Goal: Find specific page/section: Find specific page/section

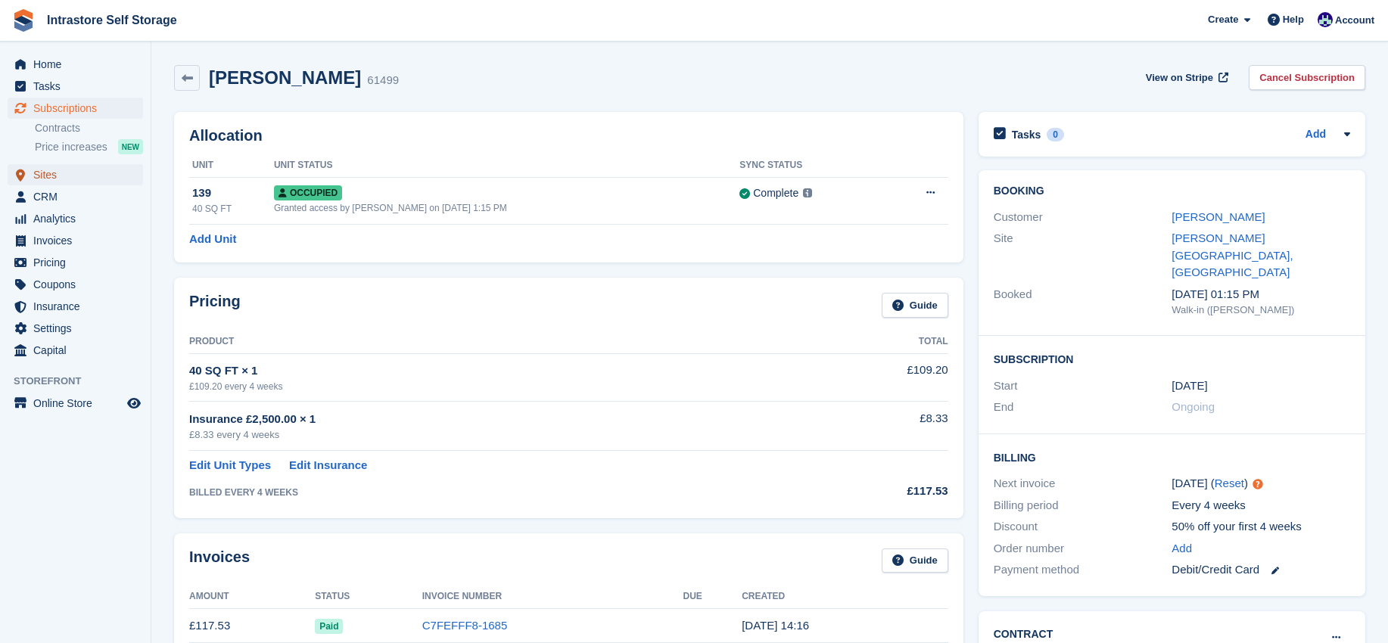
click at [44, 166] on span "Sites" at bounding box center [78, 174] width 91 height 21
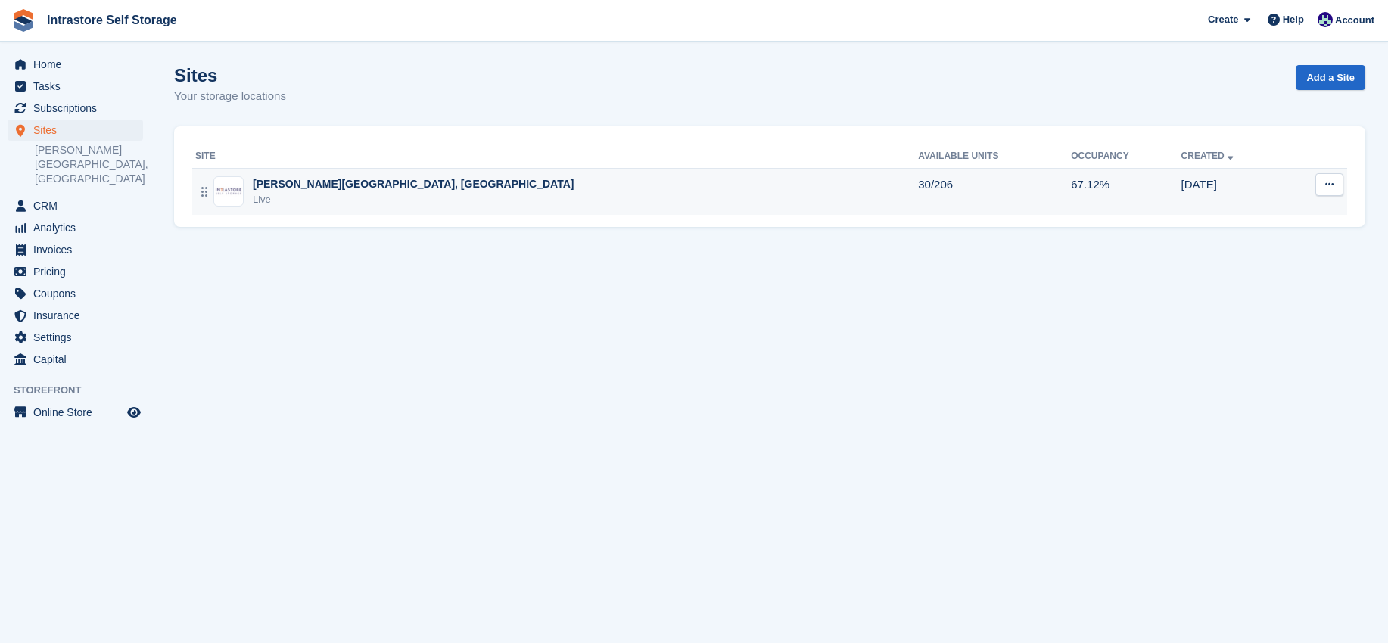
click at [385, 186] on div "Hornsby House, Helston Live" at bounding box center [556, 191] width 723 height 31
